Goal: Task Accomplishment & Management: Complete application form

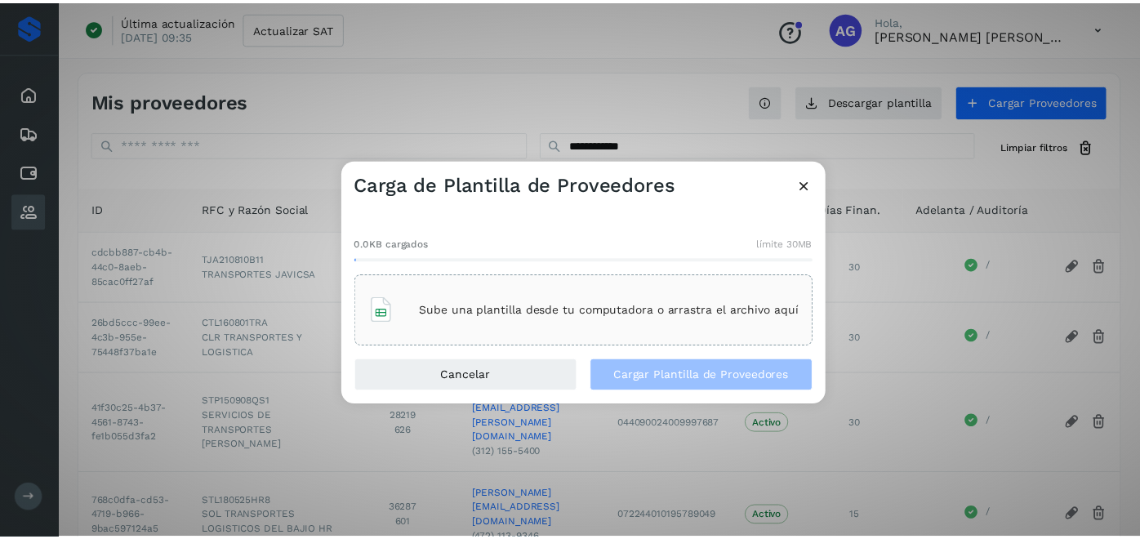
scroll to position [26, 0]
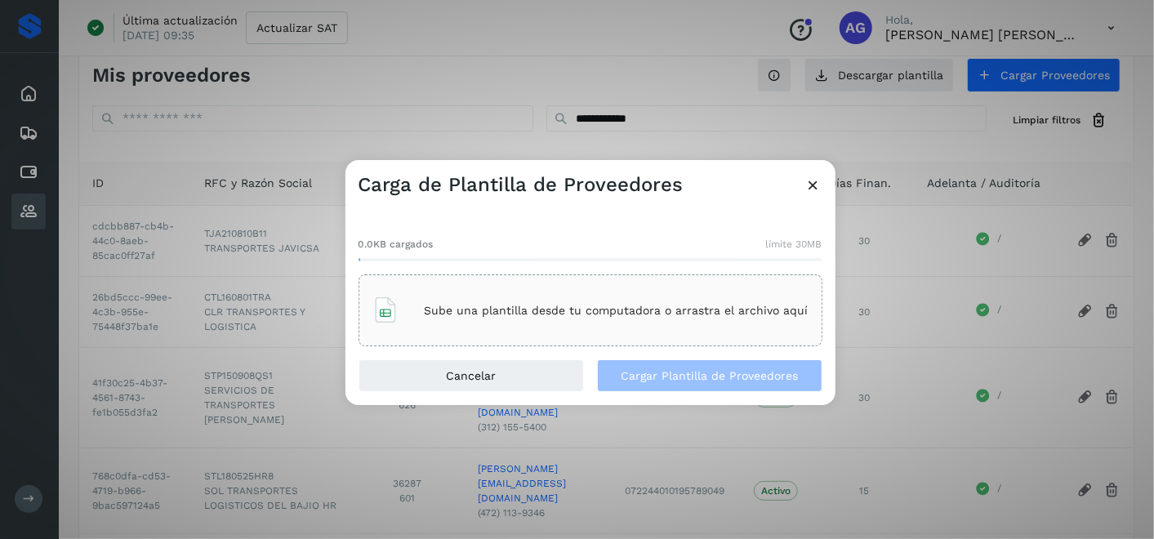
click at [817, 183] on icon at bounding box center [813, 184] width 17 height 17
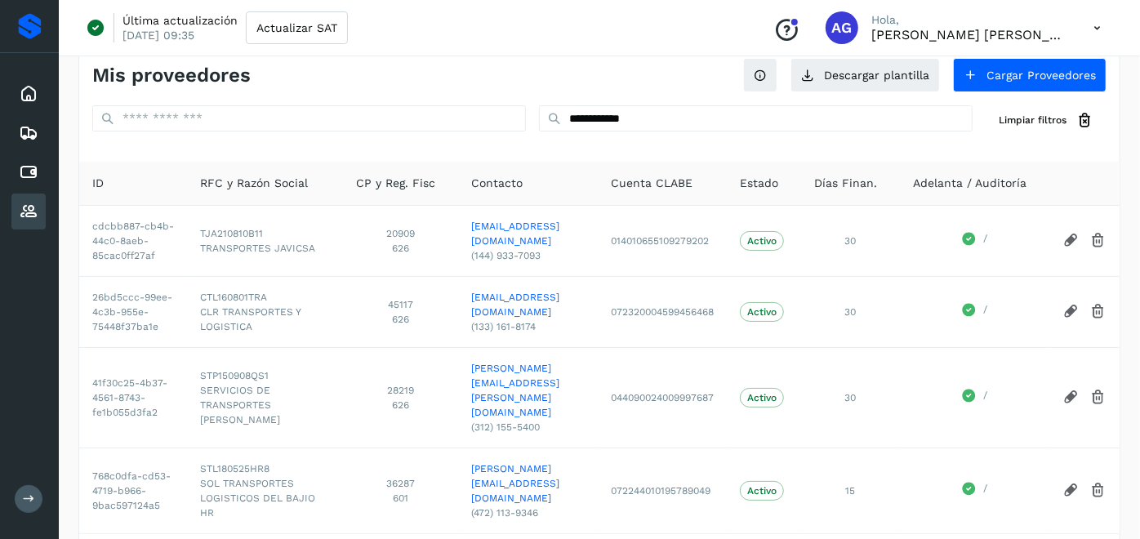
click at [18, 494] on button at bounding box center [29, 499] width 28 height 28
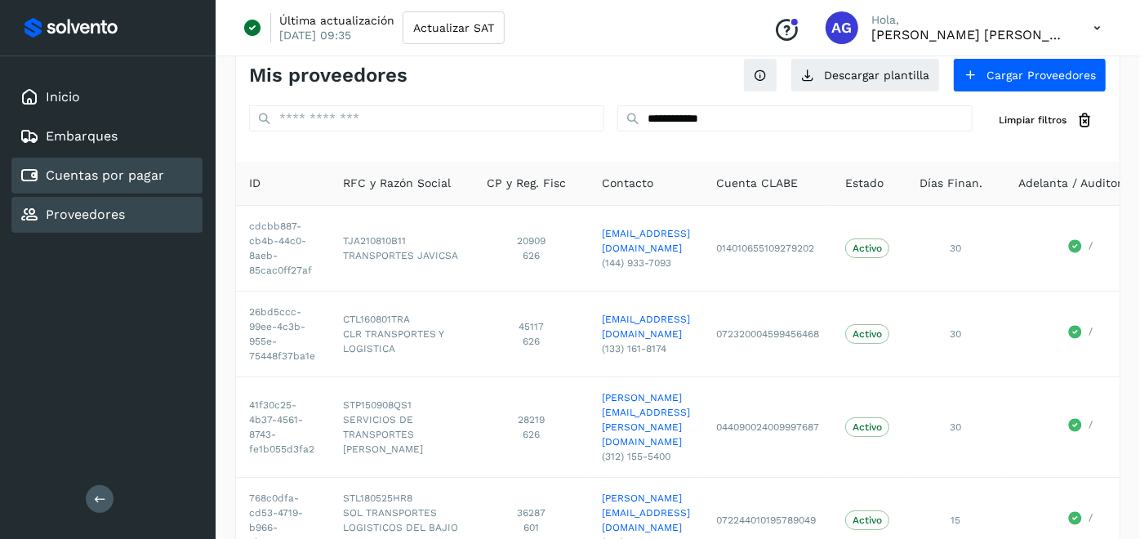
click at [108, 167] on link "Cuentas por pagar" at bounding box center [105, 175] width 118 height 16
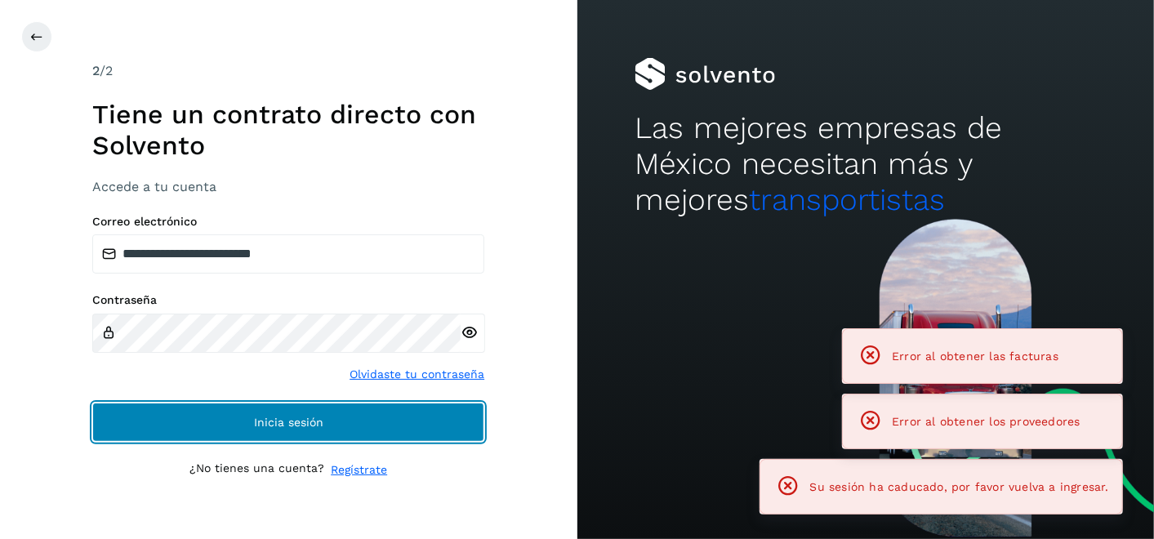
click at [364, 420] on button "Inicia sesión" at bounding box center [288, 421] width 392 height 39
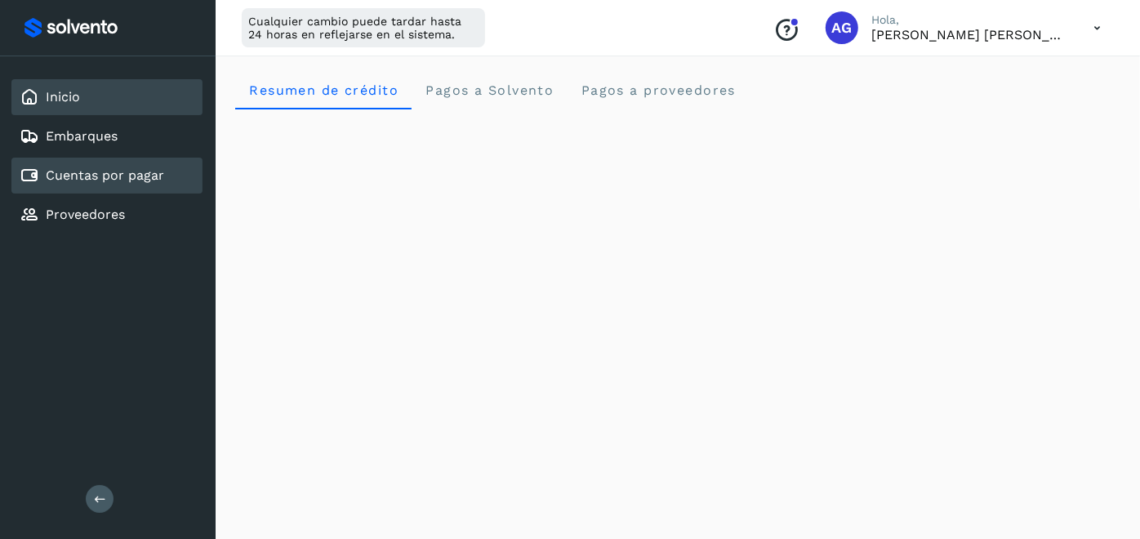
drag, startPoint x: 104, startPoint y: 179, endPoint x: 112, endPoint y: 171, distance: 10.4
click at [108, 179] on link "Cuentas por pagar" at bounding box center [105, 175] width 118 height 16
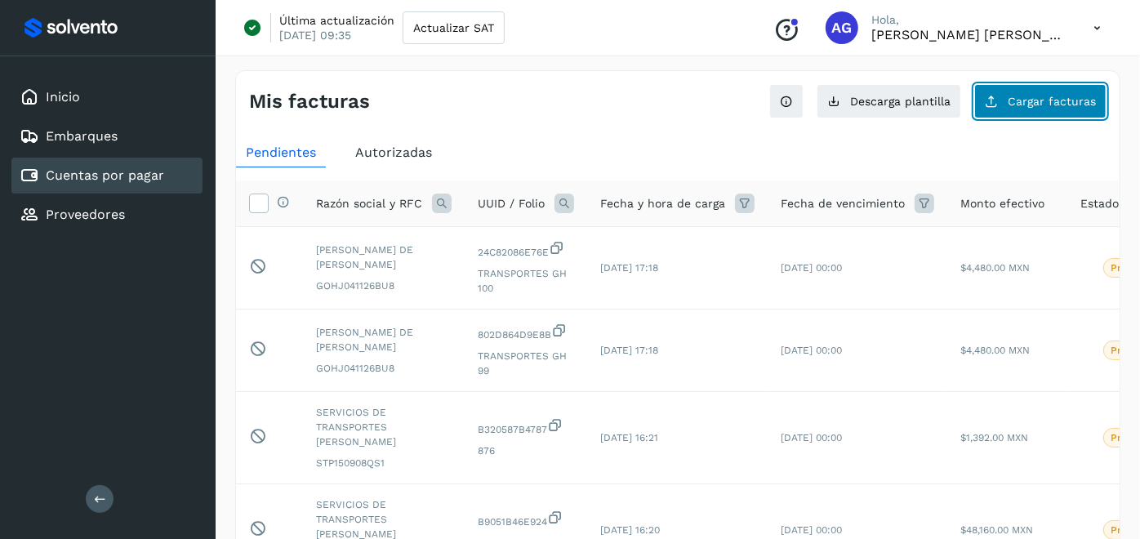
click at [1052, 107] on button "Cargar facturas" at bounding box center [1040, 101] width 132 height 34
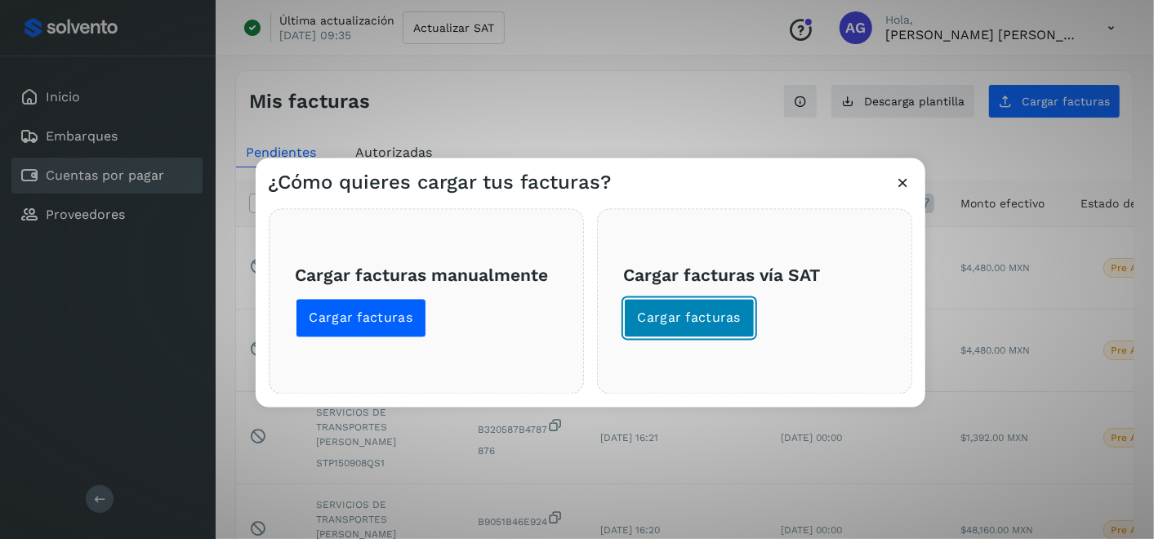
click at [660, 312] on span "Cargar facturas" at bounding box center [690, 318] width 104 height 18
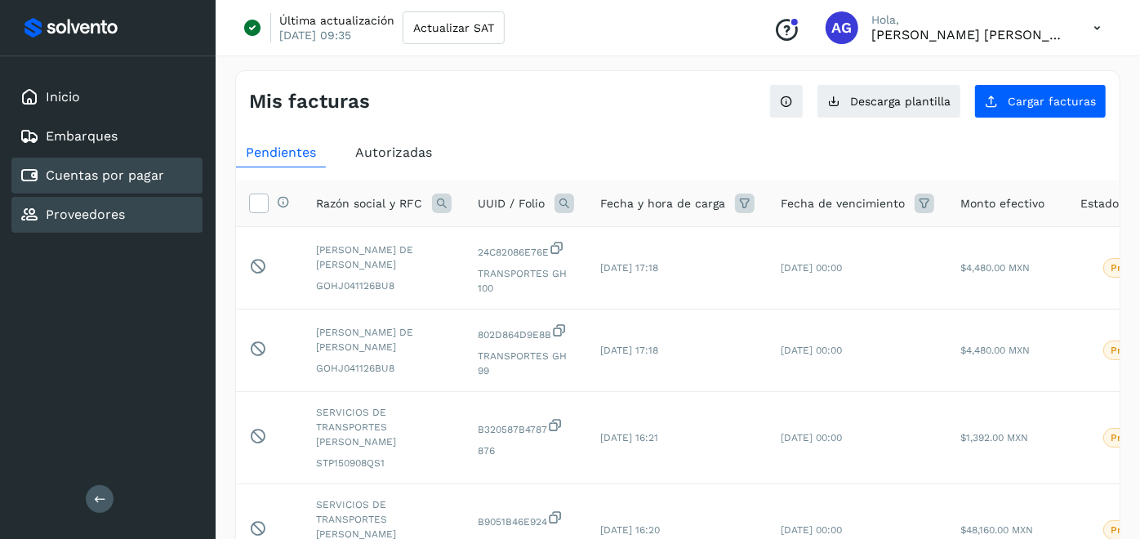
click at [131, 215] on div "Proveedores" at bounding box center [106, 215] width 191 height 36
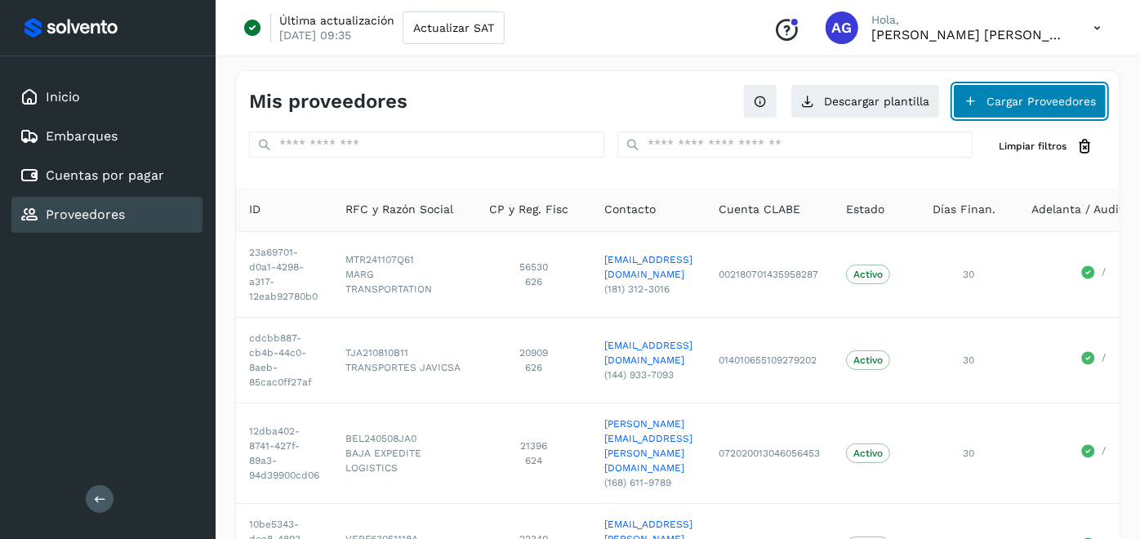
click at [1038, 109] on button "Cargar Proveedores" at bounding box center [1029, 101] width 153 height 34
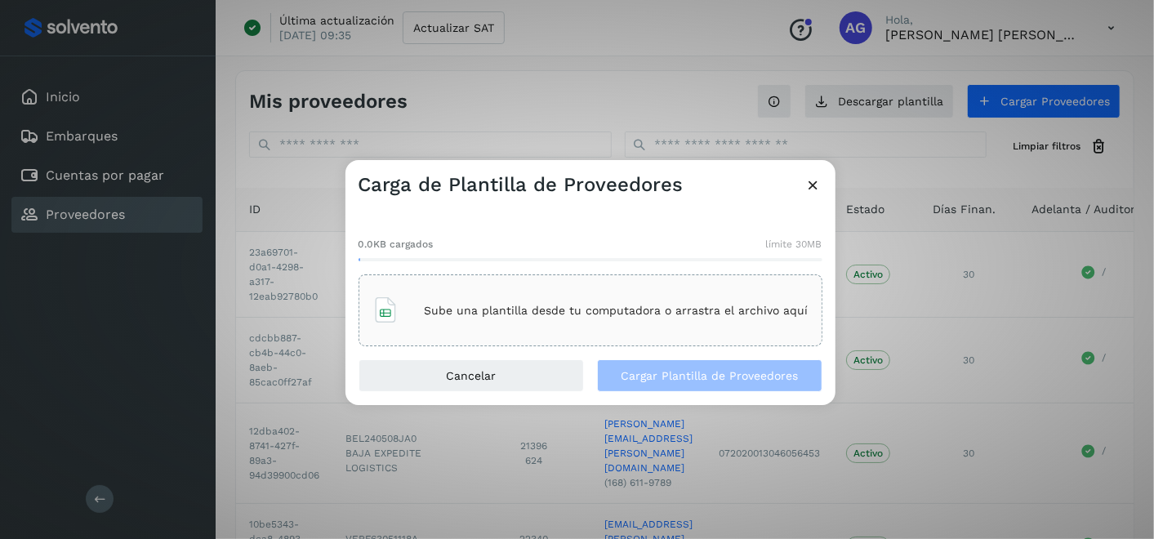
click at [714, 305] on p "Sube una plantilla desde tu computadora o arrastra el archivo aquí" at bounding box center [617, 311] width 384 height 14
drag, startPoint x: 819, startPoint y: 168, endPoint x: 809, endPoint y: 183, distance: 17.7
click at [818, 169] on div "Carga de Plantilla de Proveedores" at bounding box center [590, 179] width 490 height 38
click at [806, 186] on icon at bounding box center [813, 184] width 17 height 17
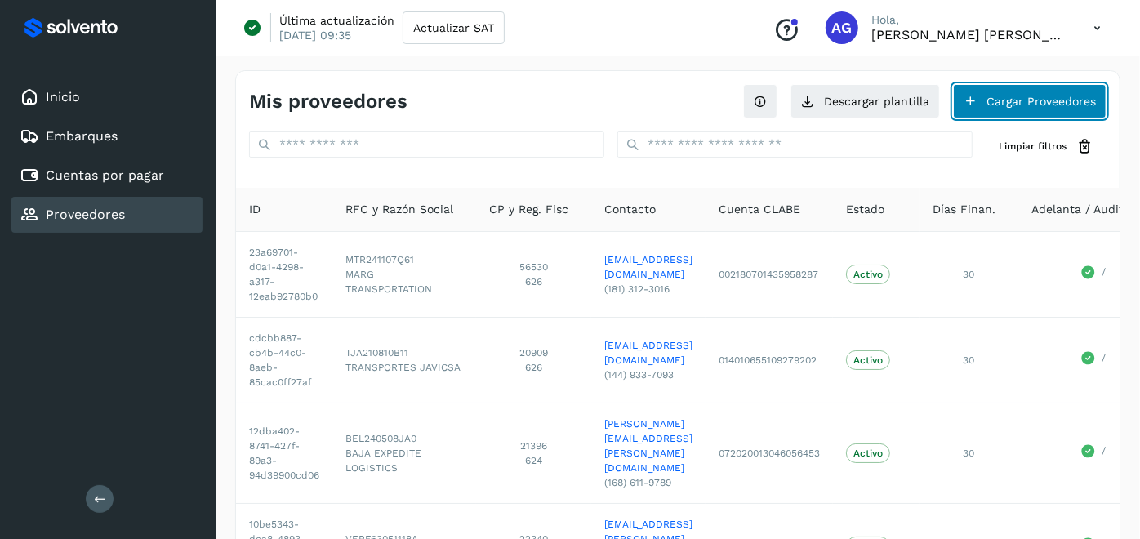
click at [1024, 112] on button "Cargar Proveedores" at bounding box center [1029, 101] width 153 height 34
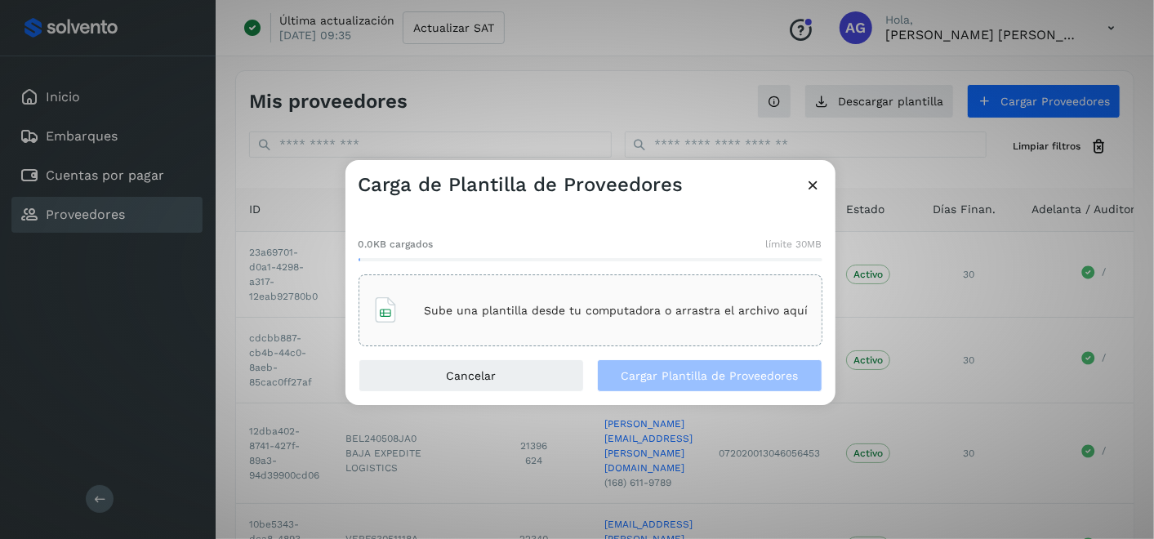
click at [665, 302] on div "Sube una plantilla desde tu computadora o arrastra el archivo aquí" at bounding box center [590, 310] width 436 height 44
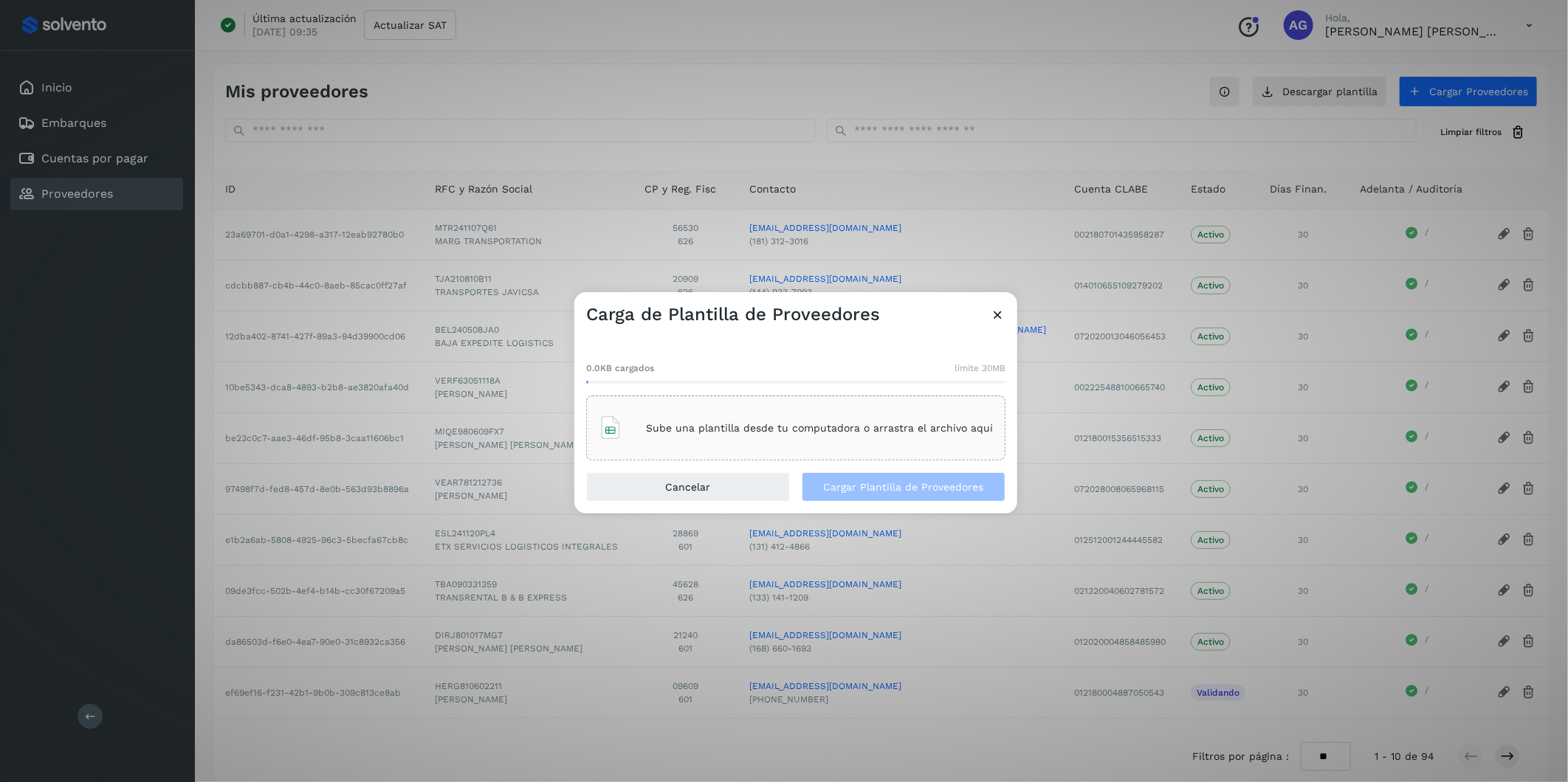
click at [860, 439] on div "Sube una plantilla desde tu computadora o arrastra el archivo aquí" at bounding box center [796, 428] width 394 height 40
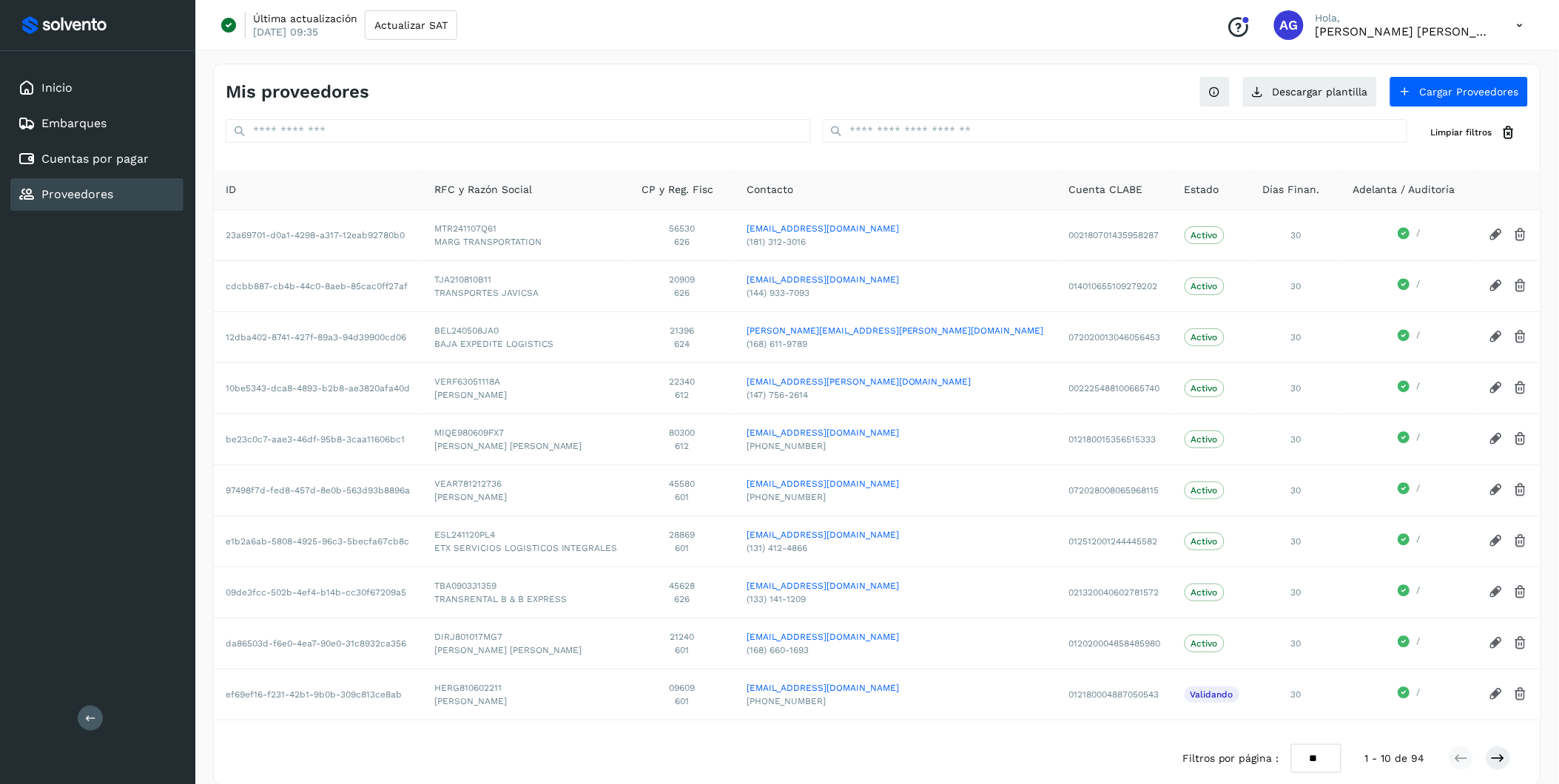
click at [92, 70] on div "Inicio Embarques Cuentas por pagar Proveedores" at bounding box center [98, 140] width 196 height 180
click at [92, 76] on div "Inicio" at bounding box center [96, 88] width 173 height 33
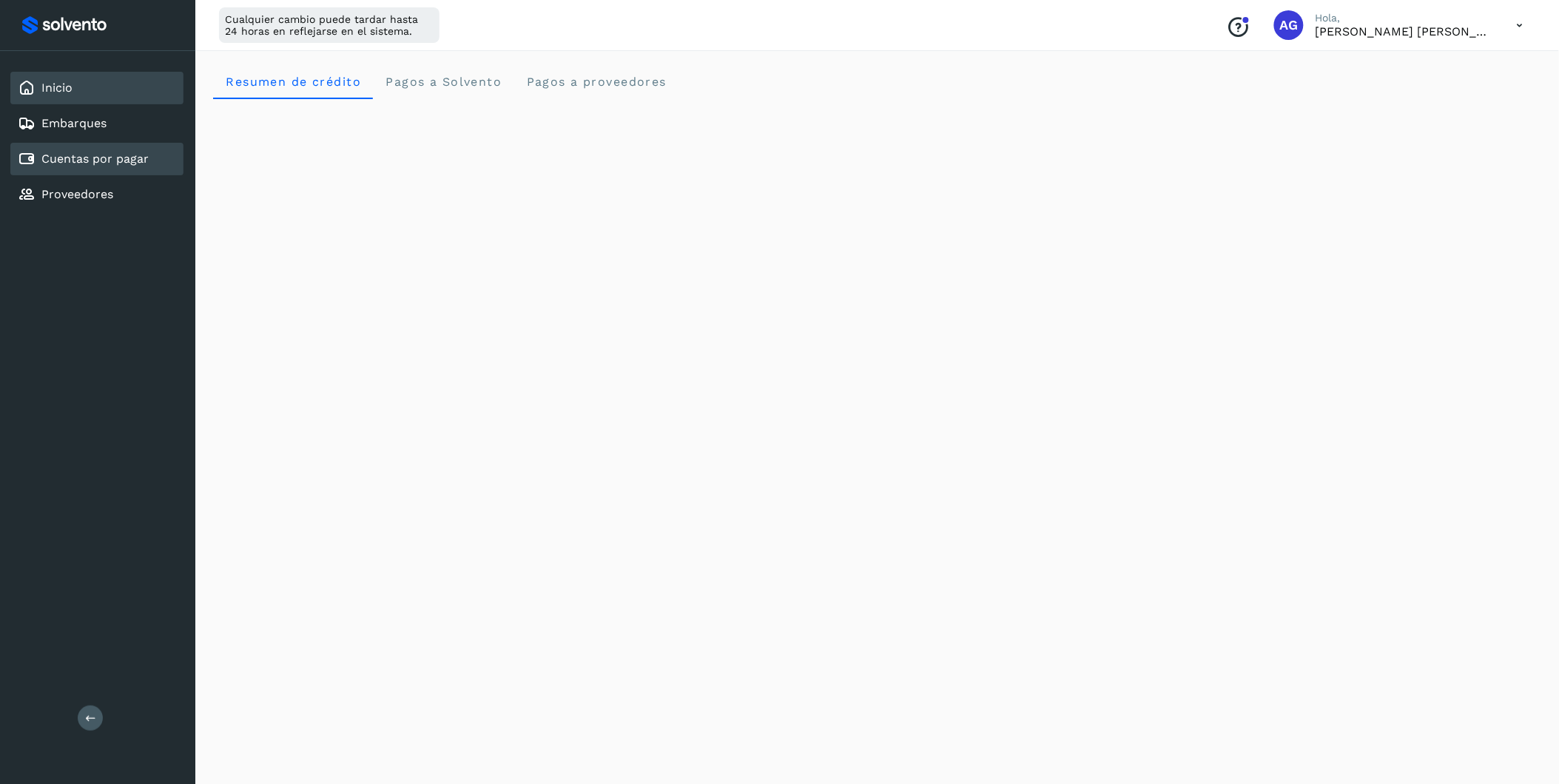
click at [131, 152] on link "Cuentas por pagar" at bounding box center [95, 159] width 107 height 15
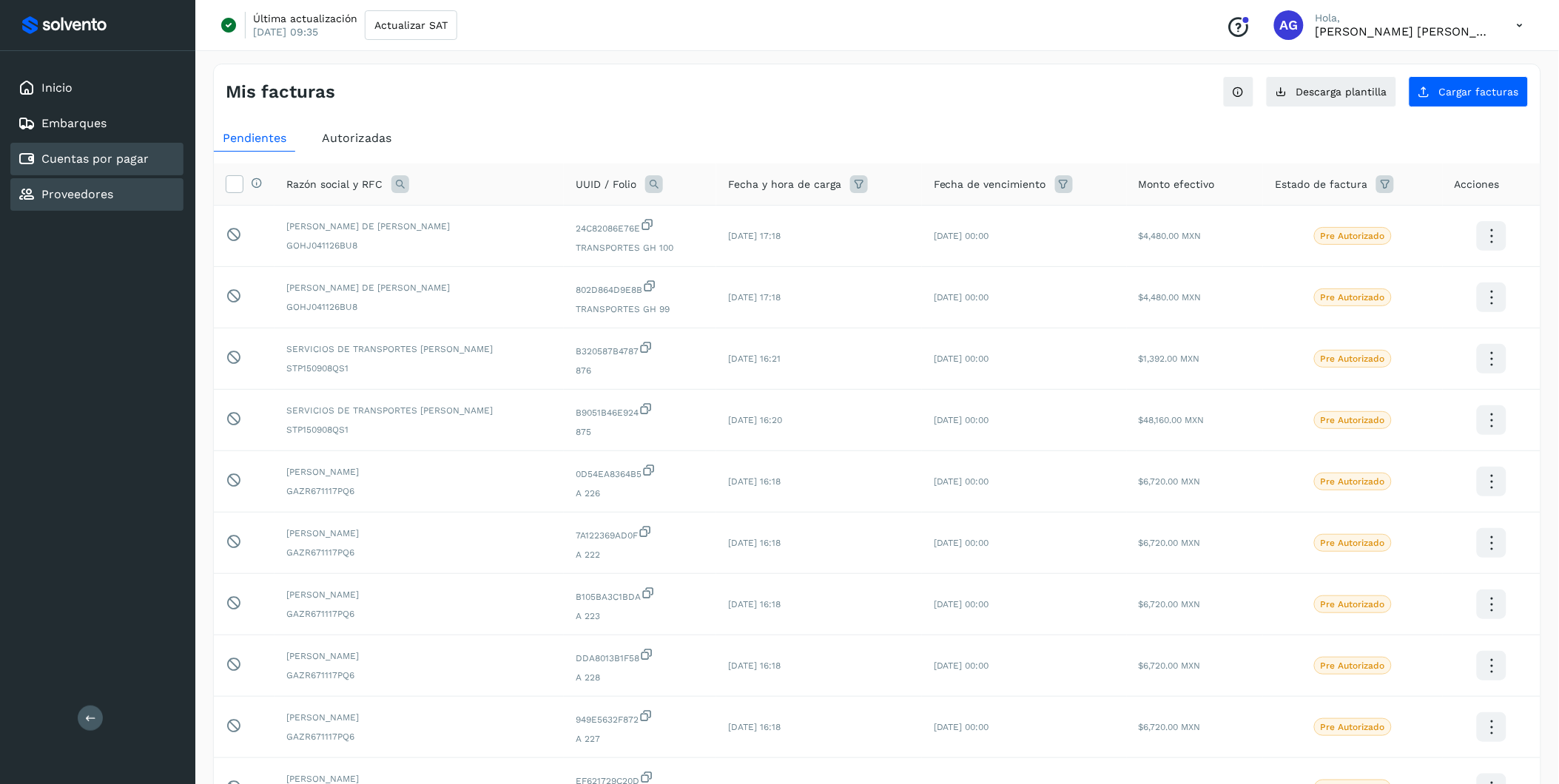
click at [38, 204] on div "Proveedores" at bounding box center [96, 195] width 173 height 33
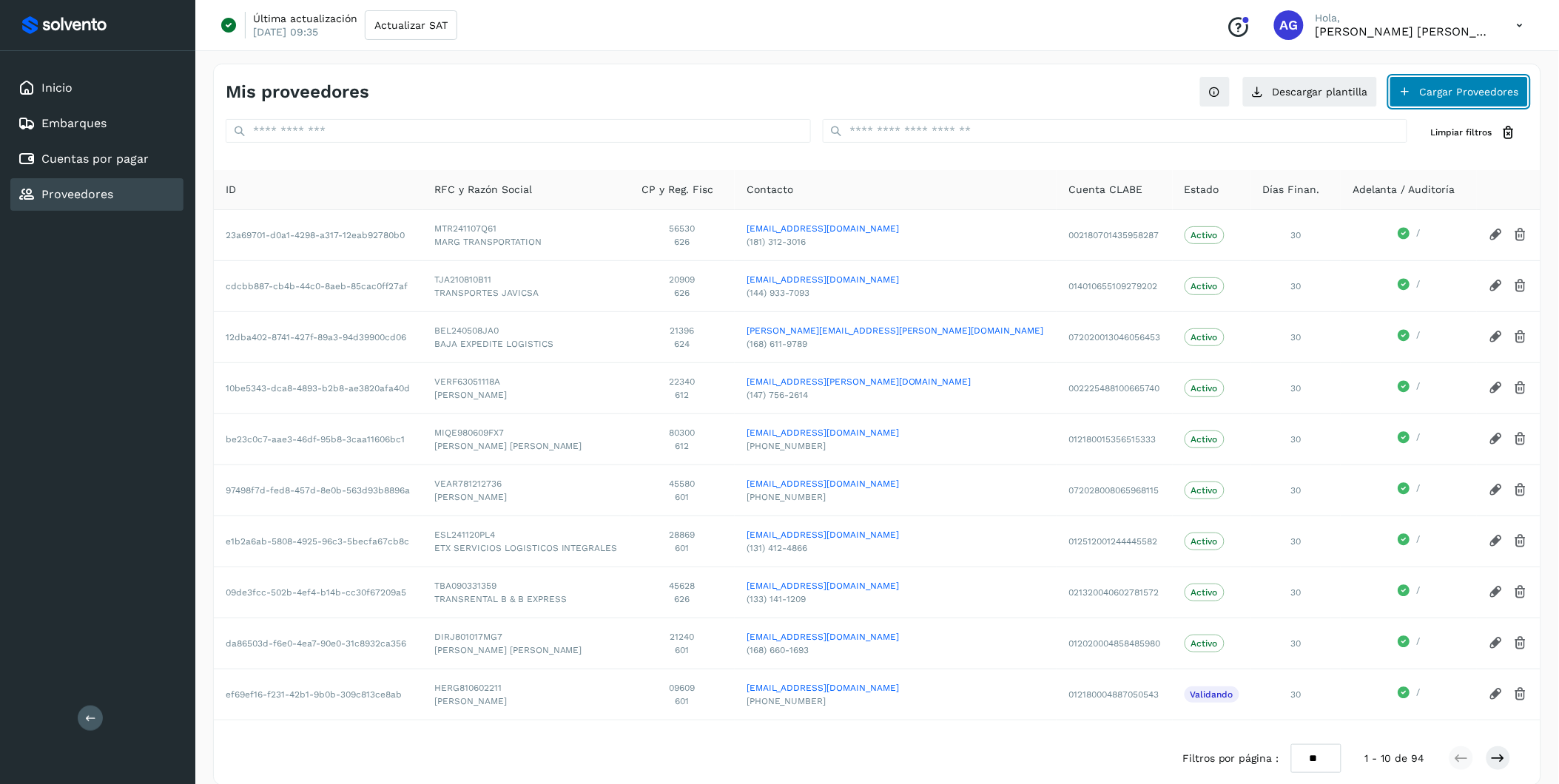
click at [1045, 86] on button "Cargar Proveedores" at bounding box center [1458, 92] width 139 height 31
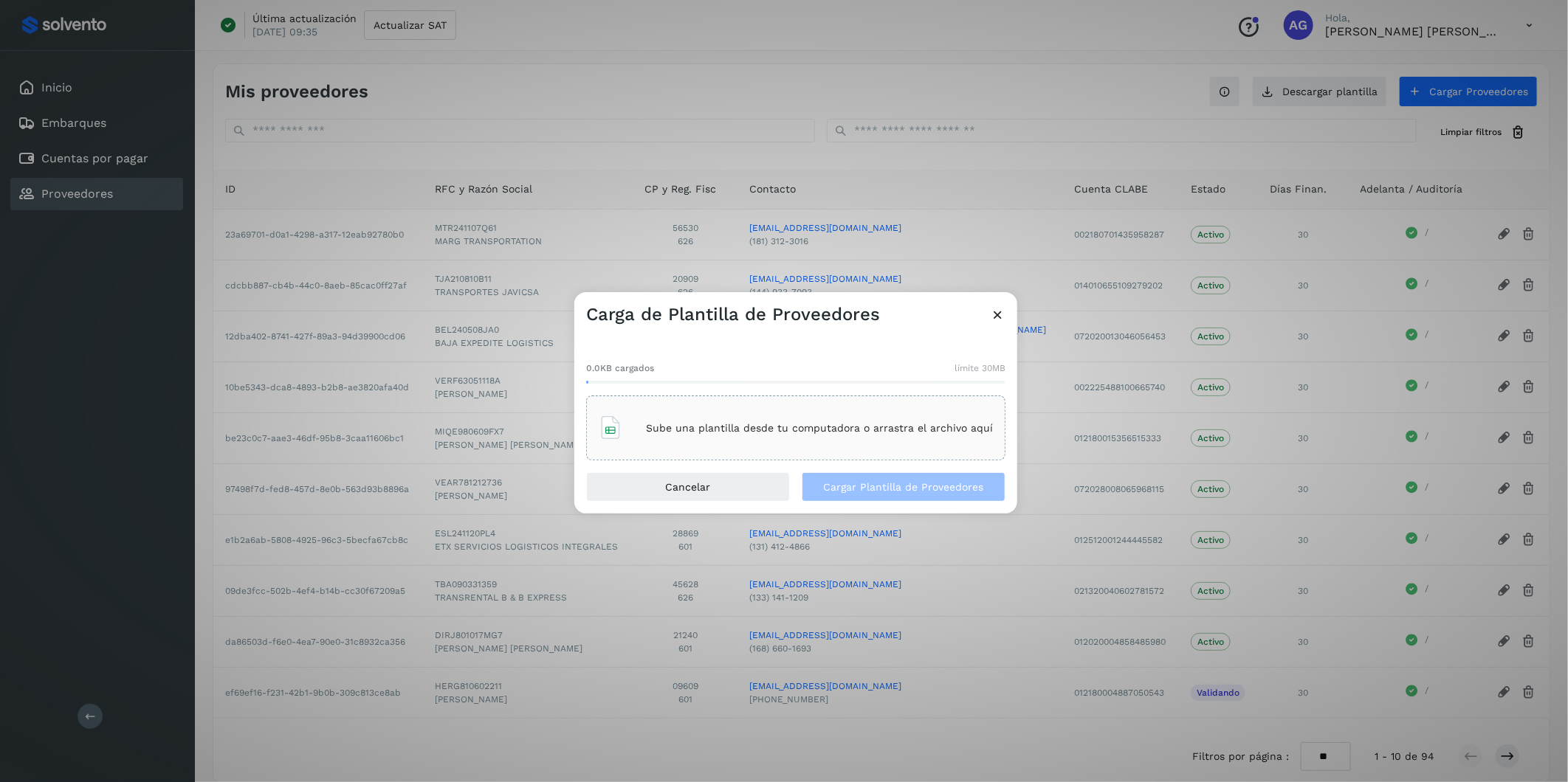
click at [919, 424] on p "Sube una plantilla desde tu computadora o arrastra el archivo aquí" at bounding box center [819, 429] width 347 height 13
click at [718, 424] on p "Sube una plantilla desde tu computadora o arrastra el archivo aquí" at bounding box center [819, 429] width 347 height 13
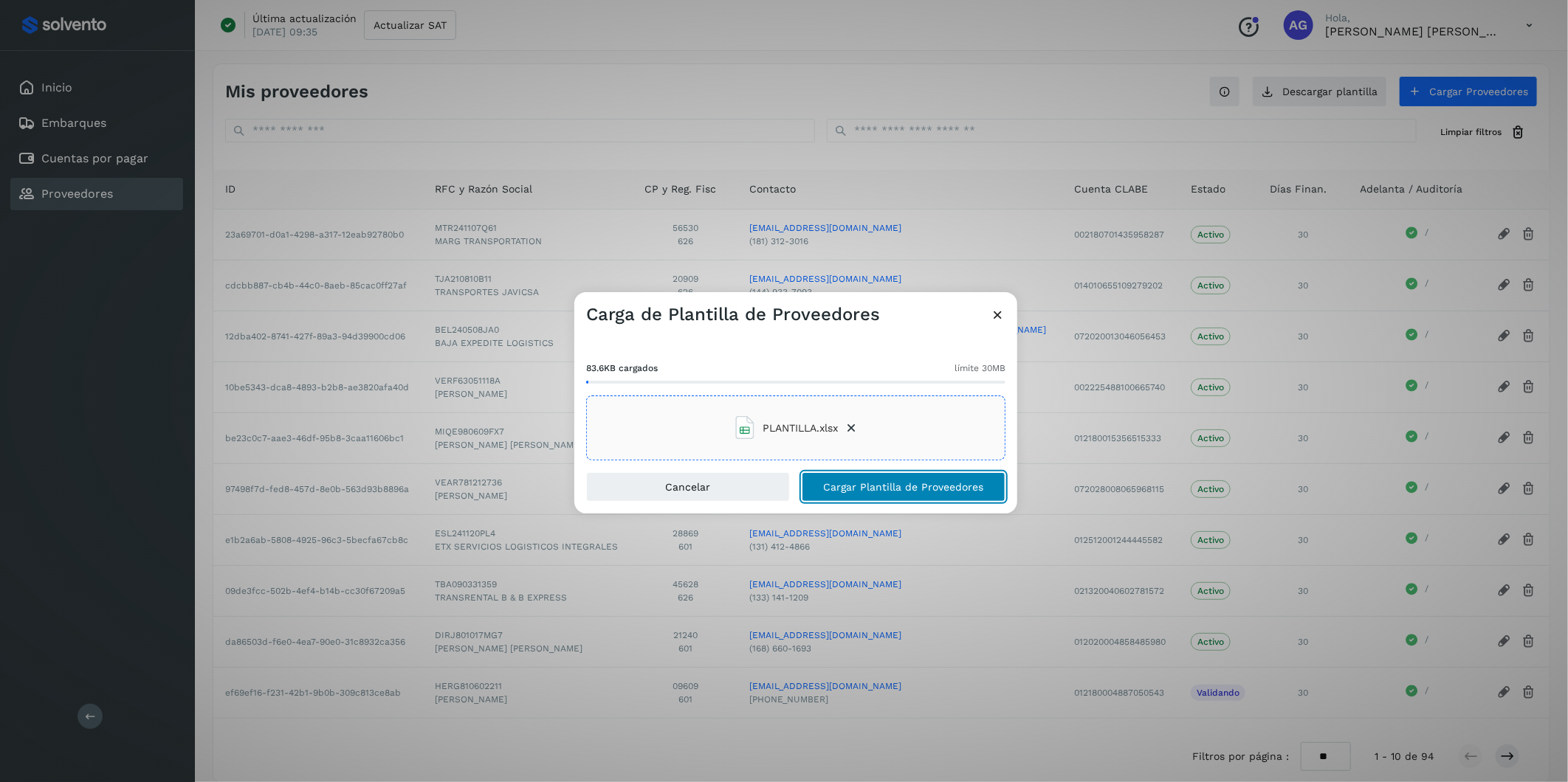
click at [920, 486] on span "Cargar Plantilla de Proveedores" at bounding box center [903, 486] width 160 height 10
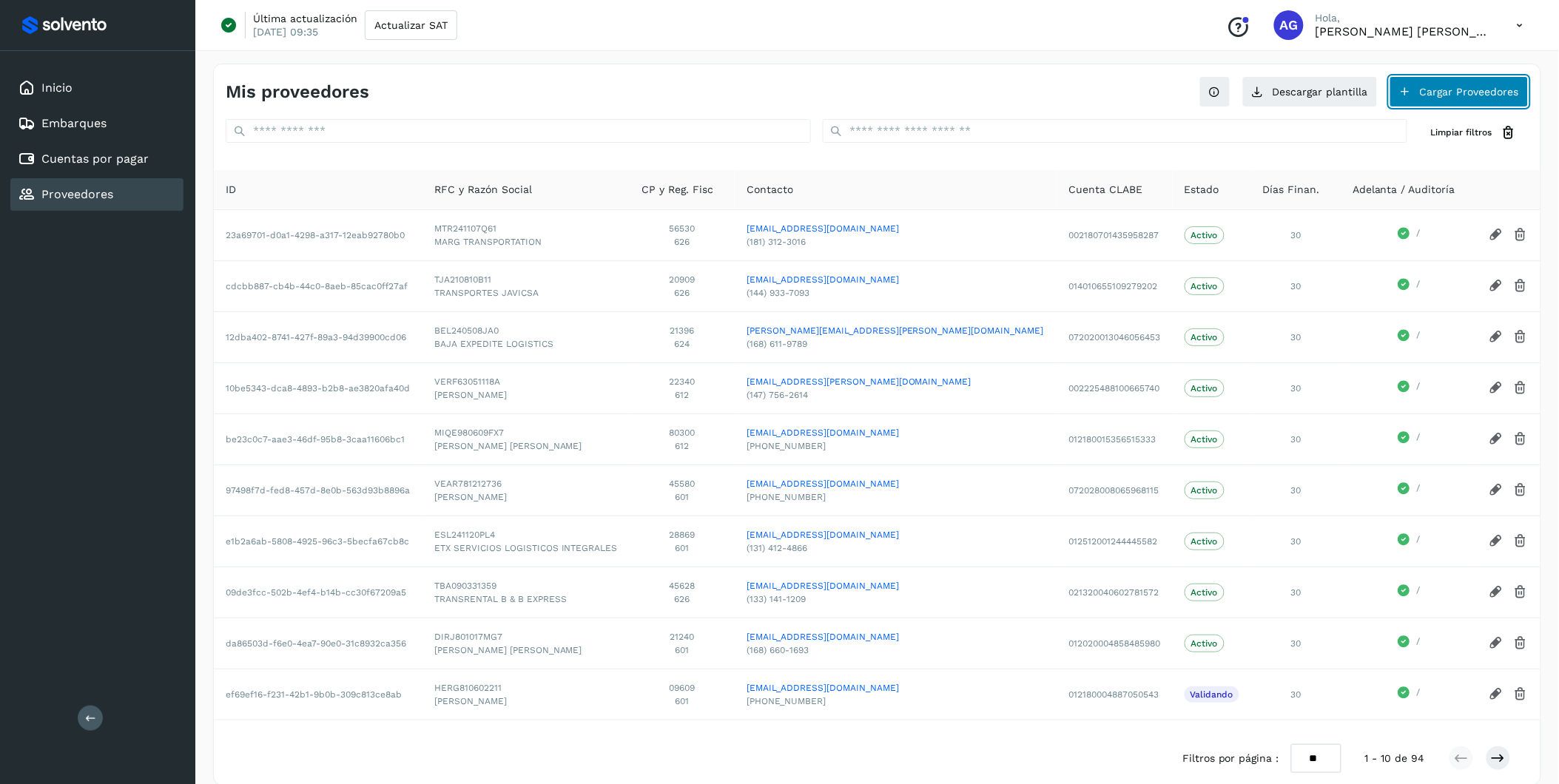
click at [1045, 78] on button "Cargar Proveedores" at bounding box center [1458, 92] width 139 height 31
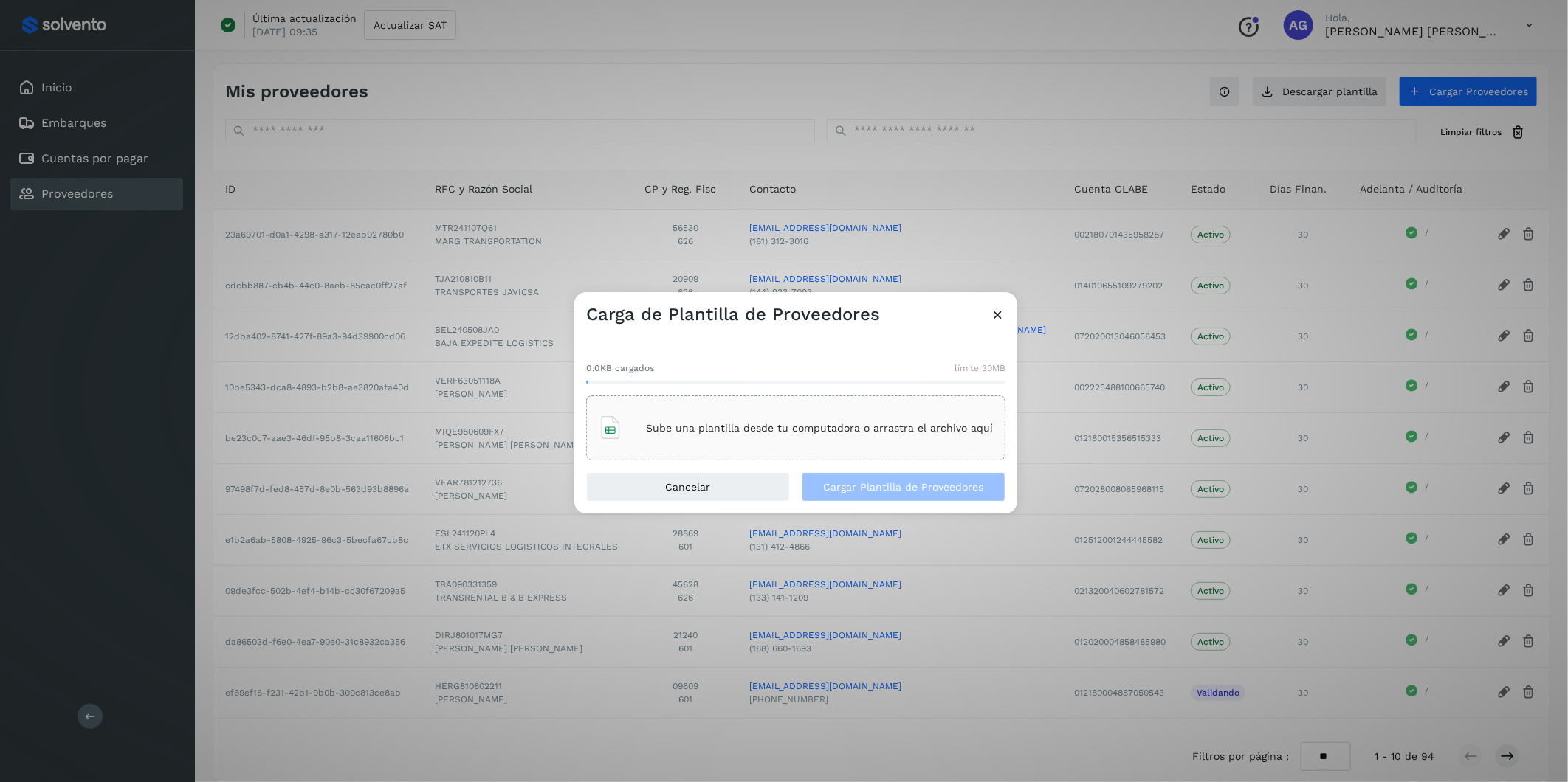
click at [835, 436] on div "Sube una plantilla desde tu computadora o arrastra el archivo aquí" at bounding box center [796, 428] width 394 height 40
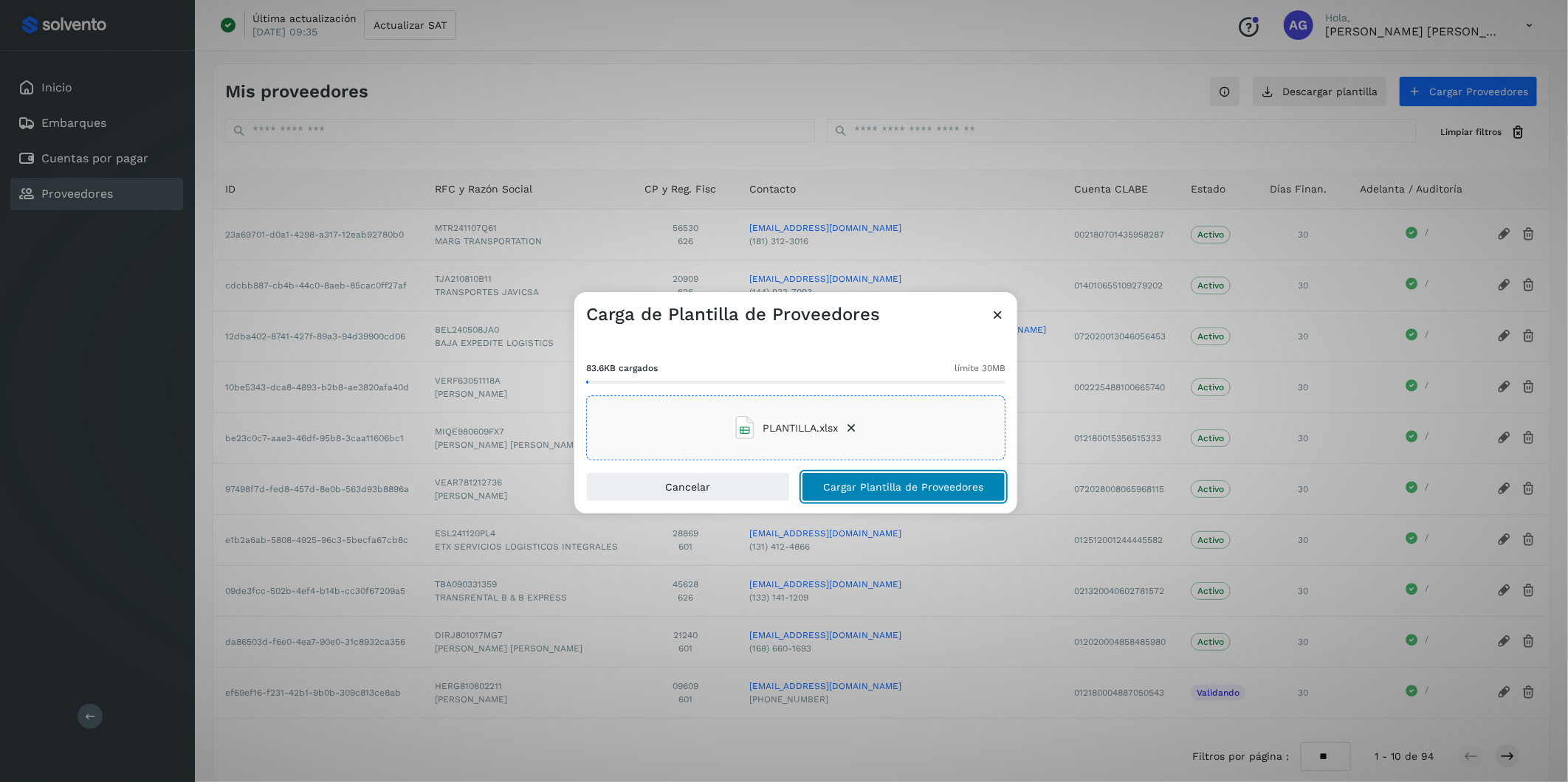
click at [867, 480] on button "Cargar Plantilla de Proveedores" at bounding box center [903, 486] width 203 height 30
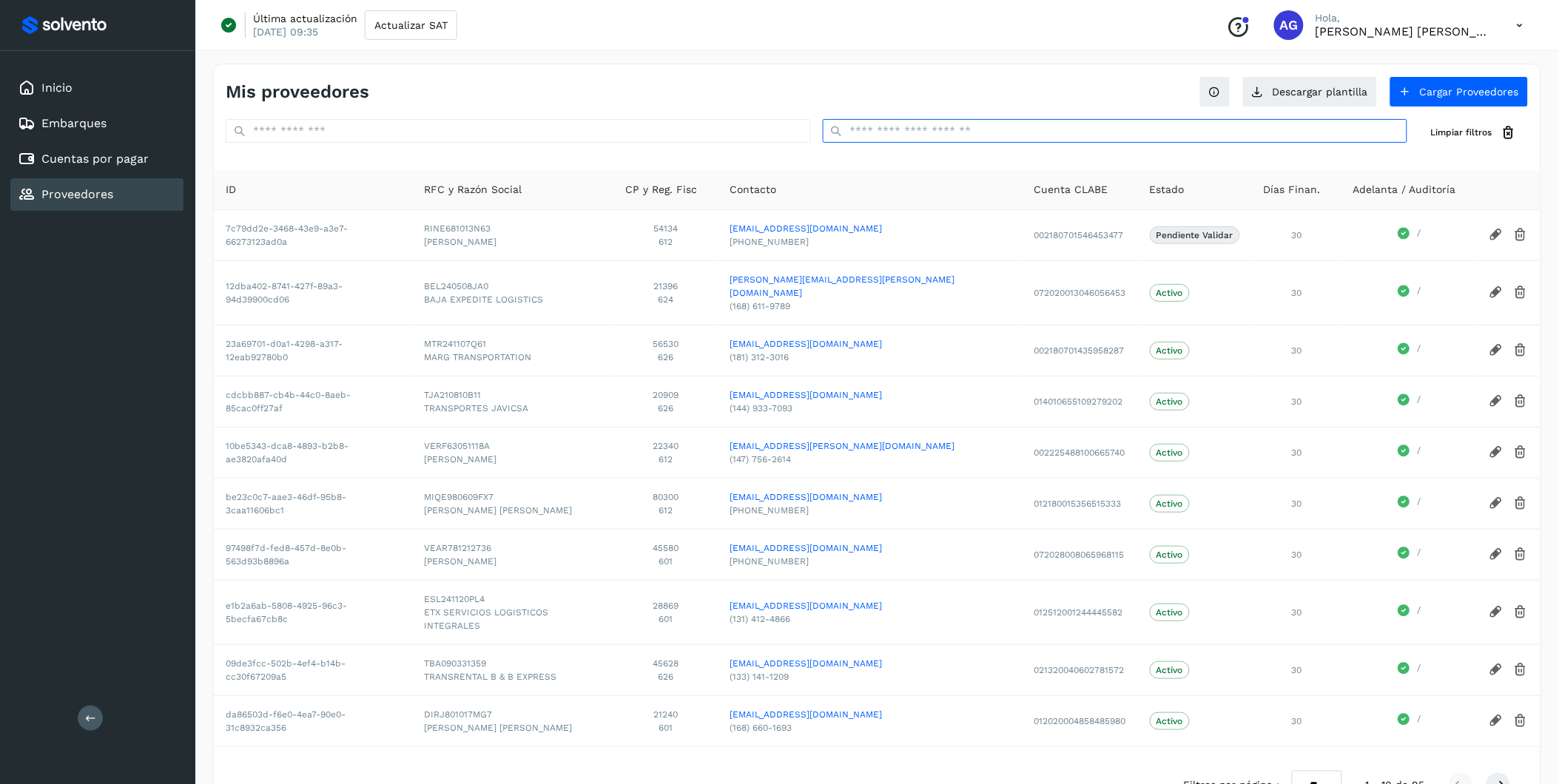
click at [967, 138] on input "text" at bounding box center [1116, 131] width 586 height 24
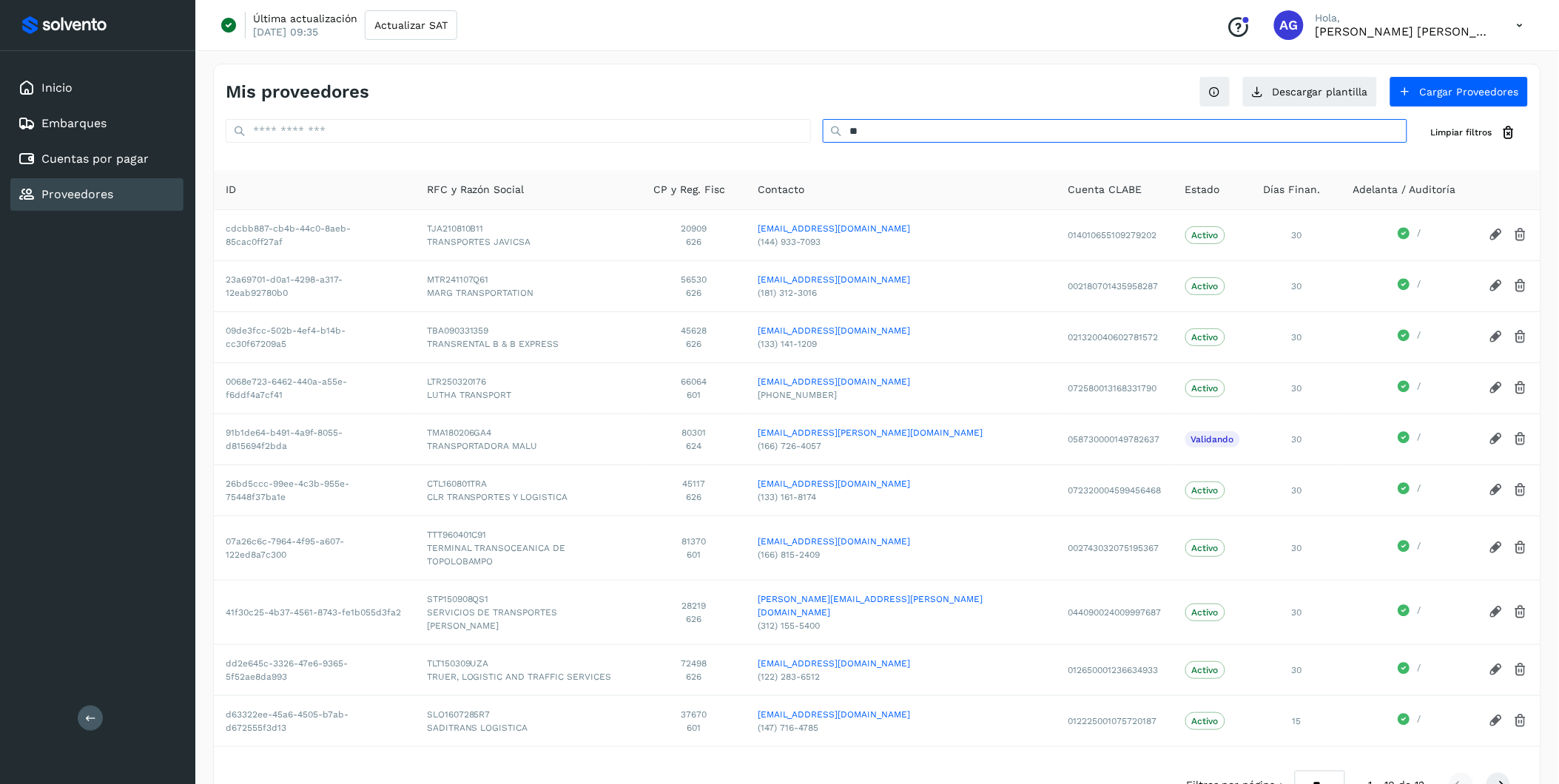
type input "*"
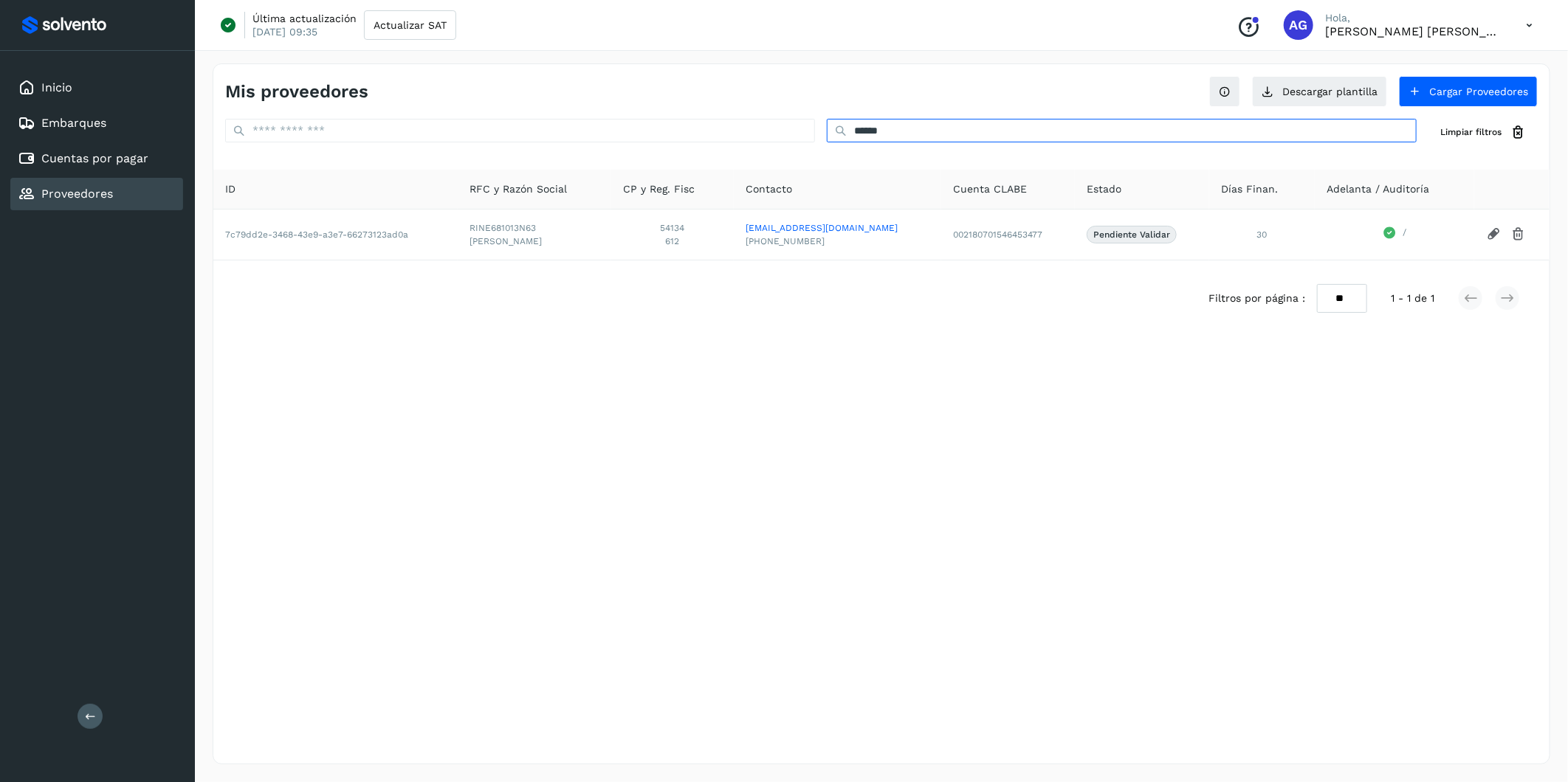
type input "******"
